Goal: Information Seeking & Learning: Learn about a topic

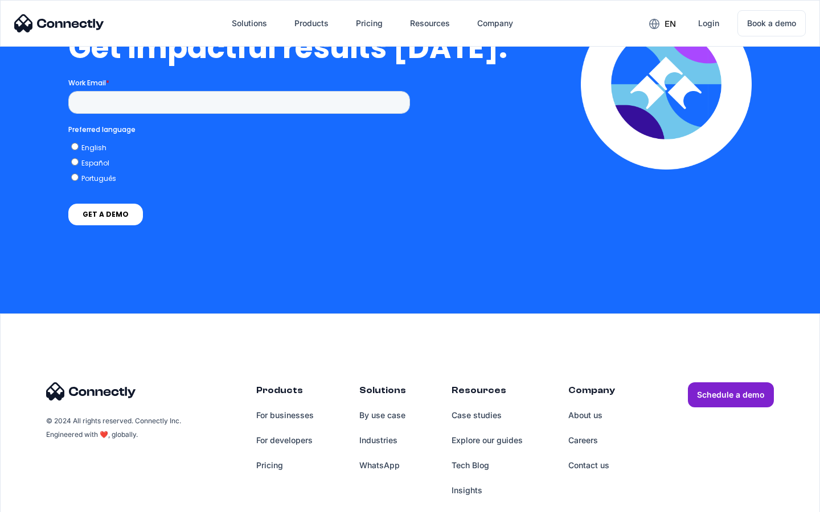
scroll to position [2512, 0]
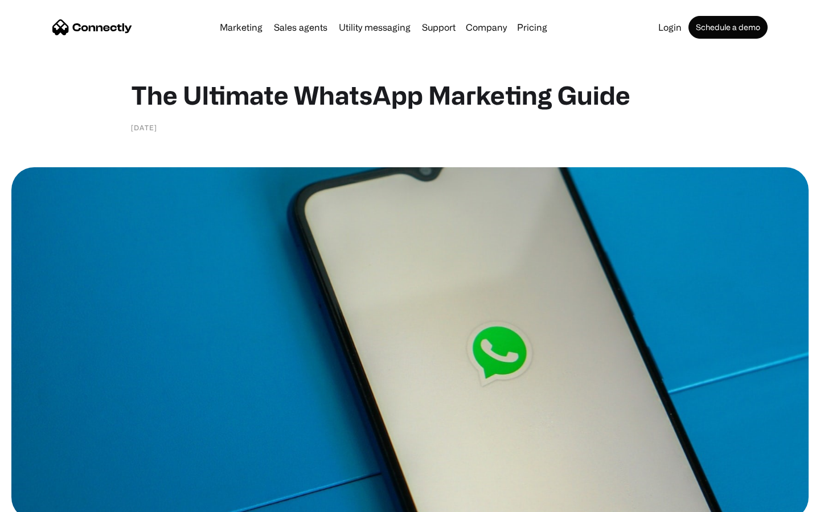
scroll to position [5469, 0]
